Goal: Information Seeking & Learning: Learn about a topic

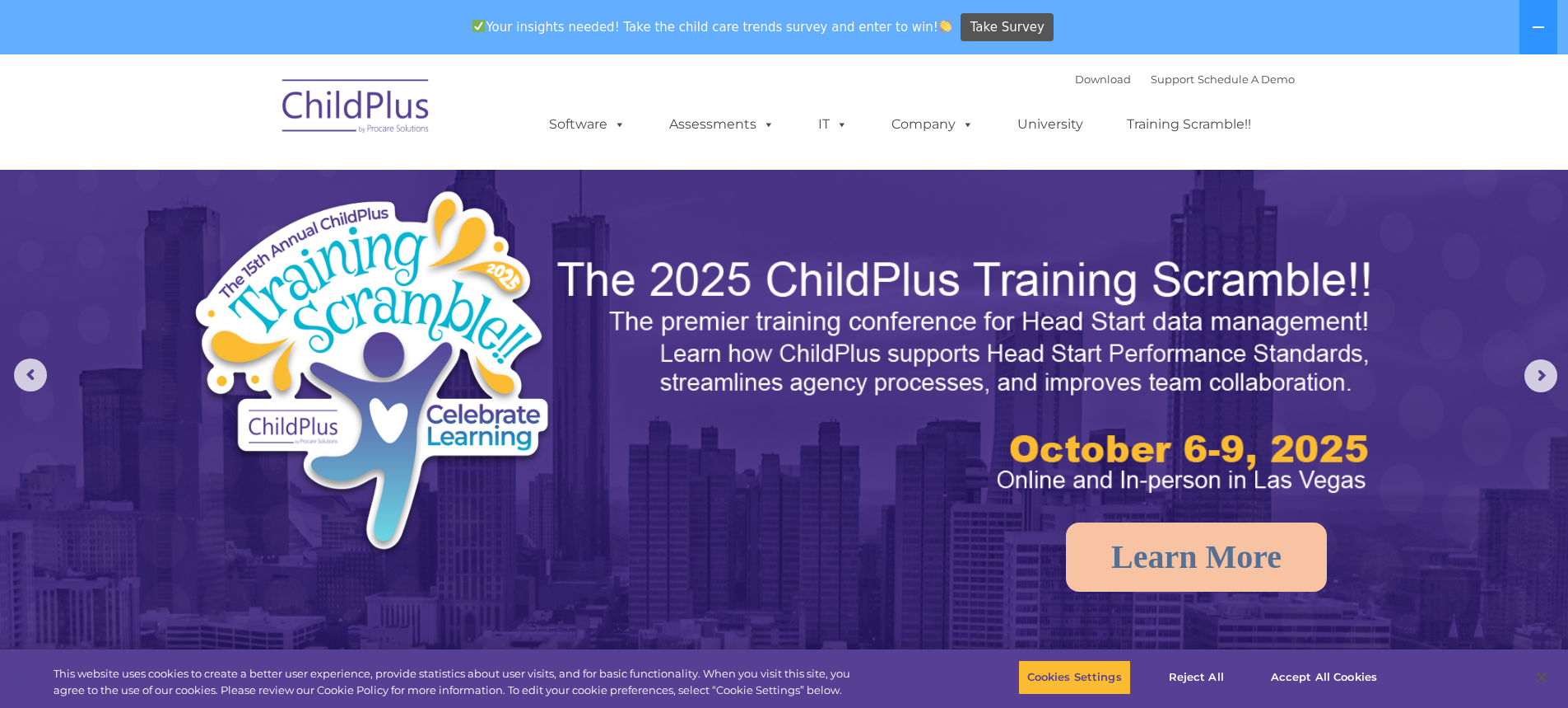
select select "MEDIUM"
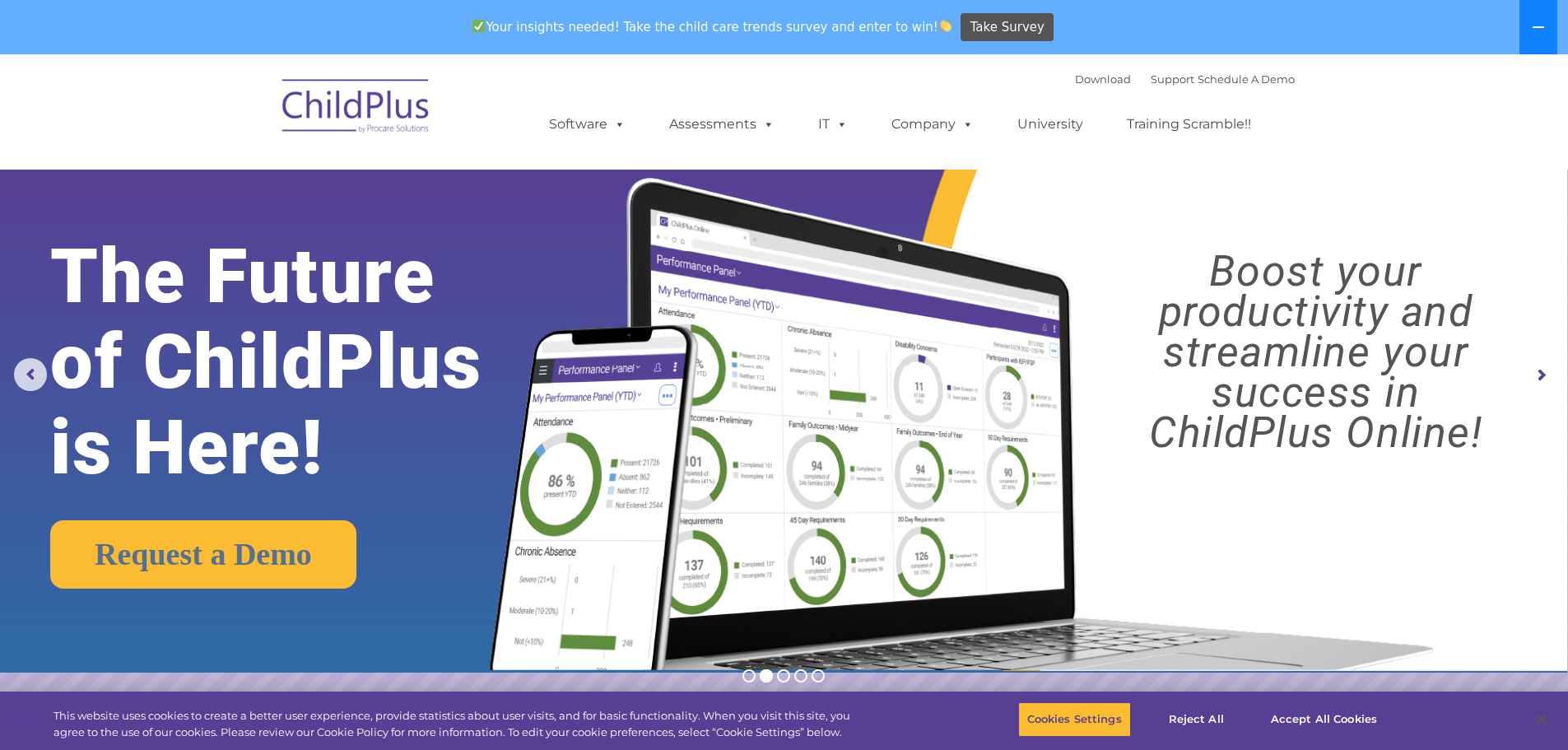
click at [1529, 38] on button at bounding box center [1538, 27] width 38 height 54
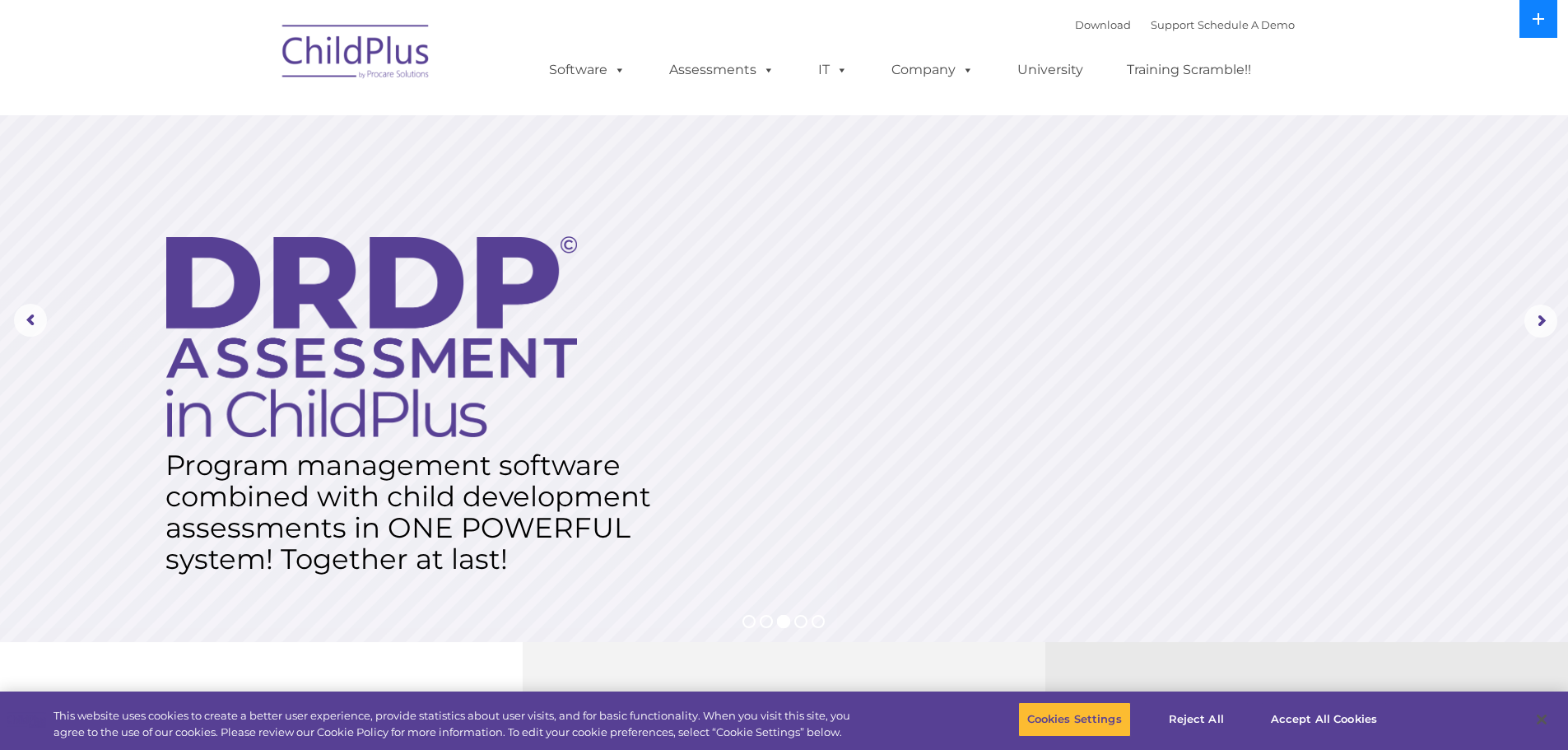
click at [1529, 38] on nav "Download Support | Schedule A Demo  MENU MENU Software ChildPlus: The original…" at bounding box center [784, 57] width 1568 height 115
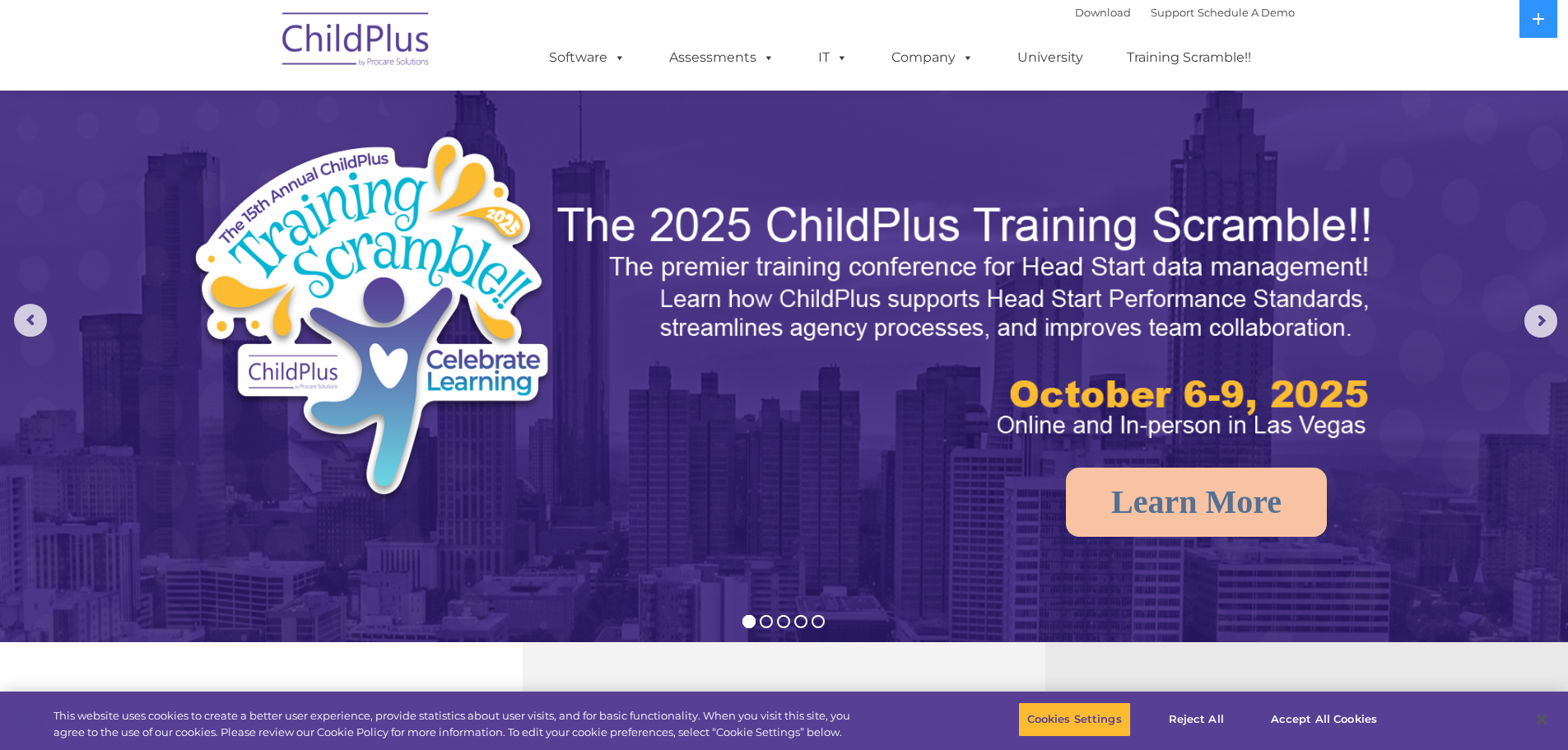
scroll to position [586, 0]
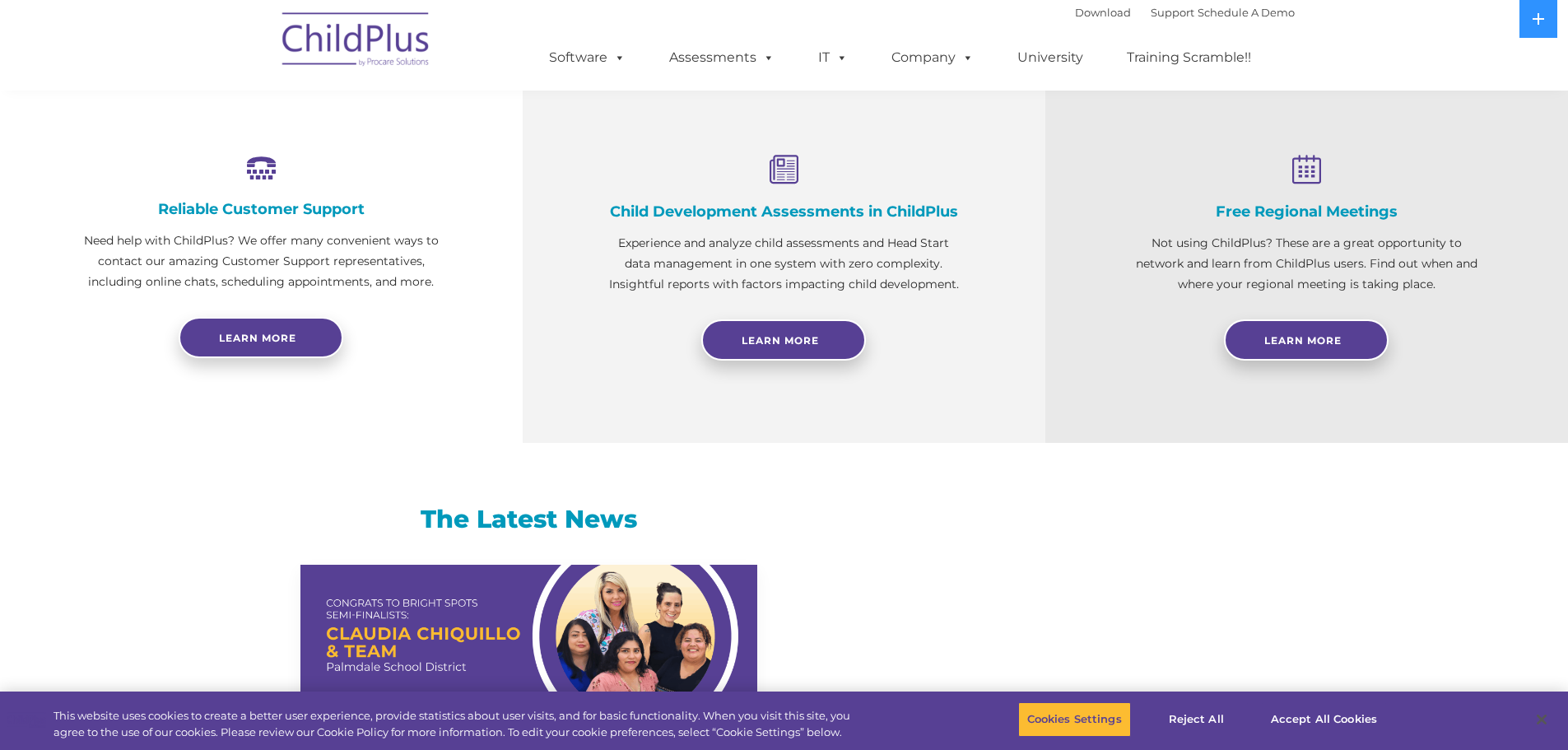
select select "MEDIUM"
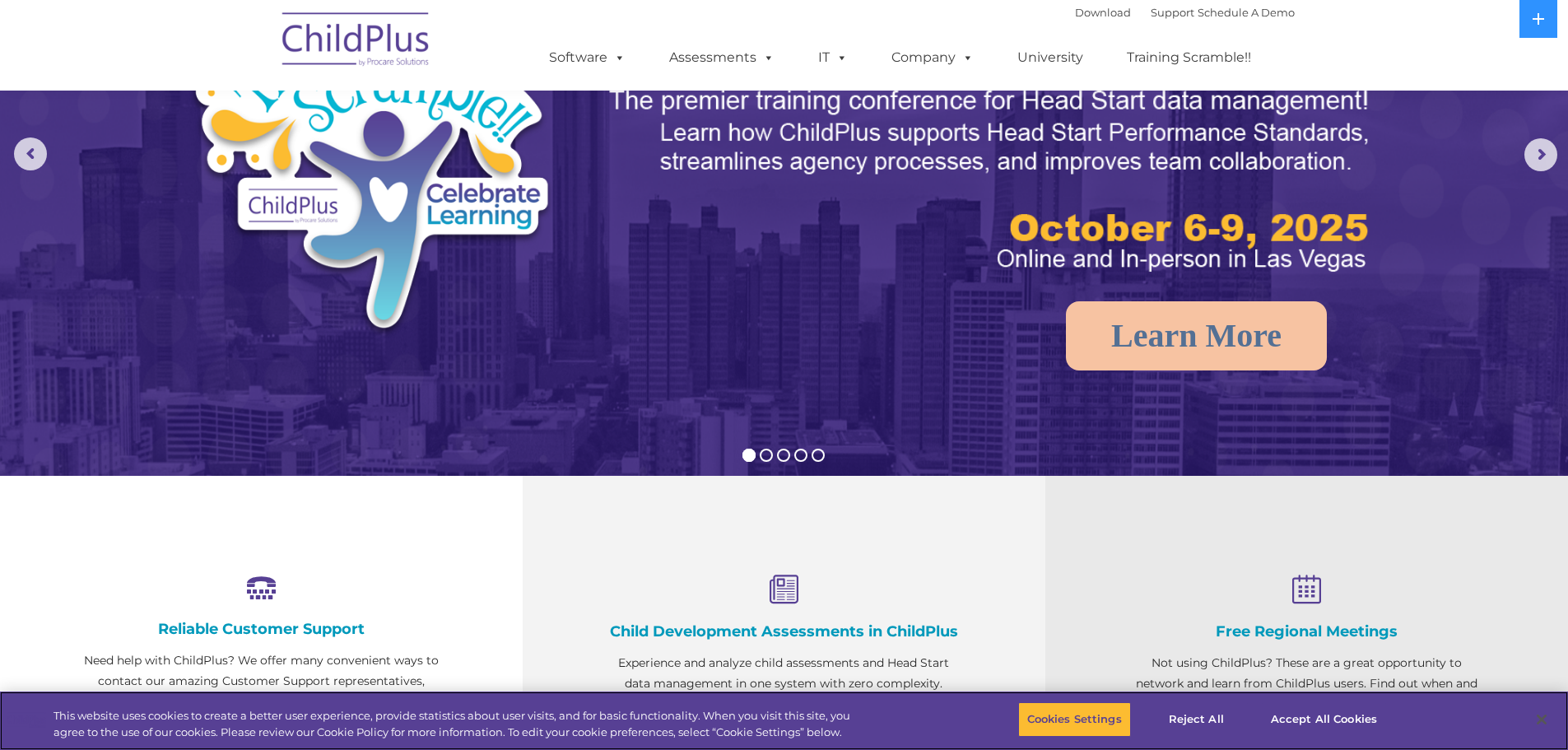
scroll to position [0, 0]
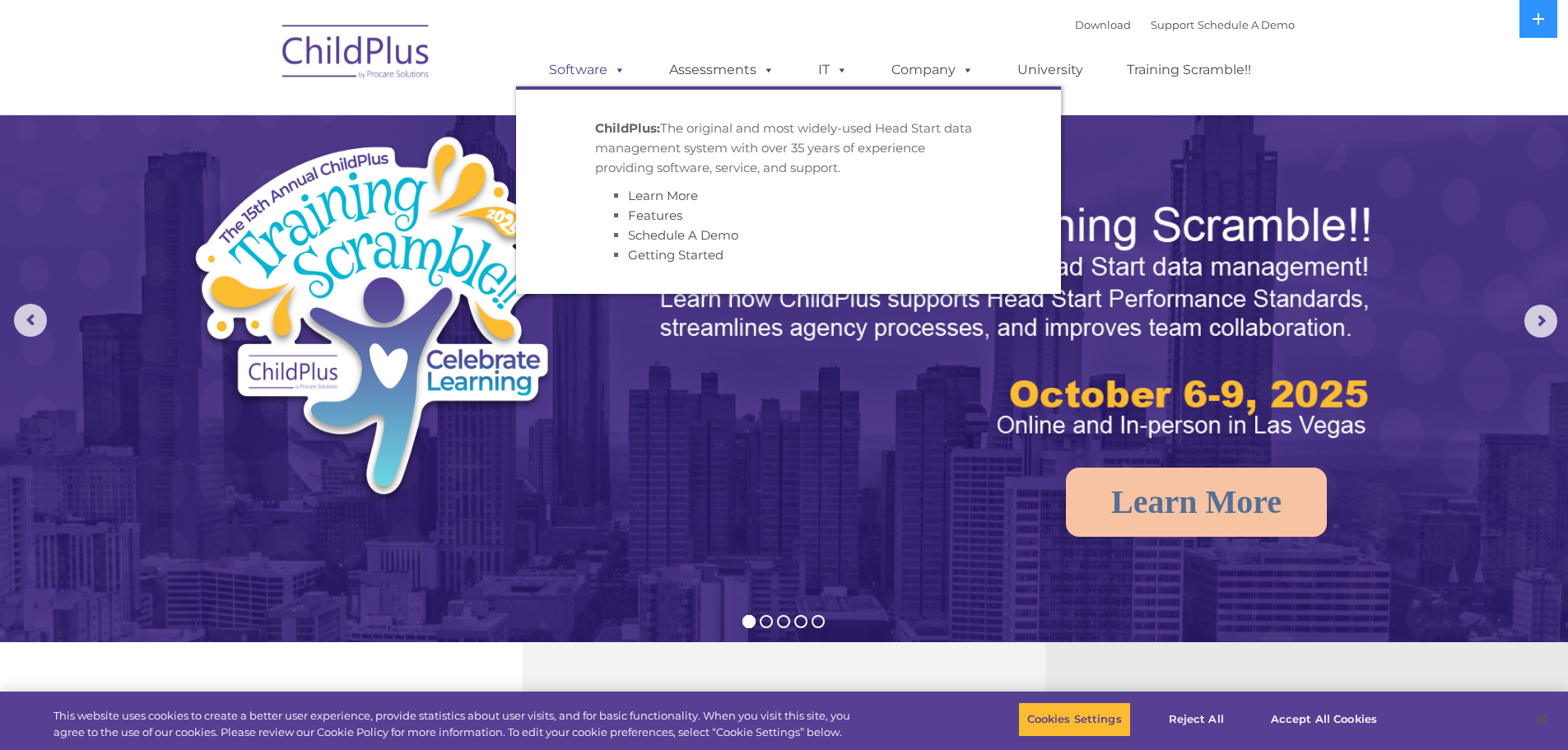
click at [576, 79] on link "Software" at bounding box center [587, 69] width 109 height 33
click at [569, 74] on link "Software" at bounding box center [587, 69] width 109 height 33
